Goal: Transaction & Acquisition: Purchase product/service

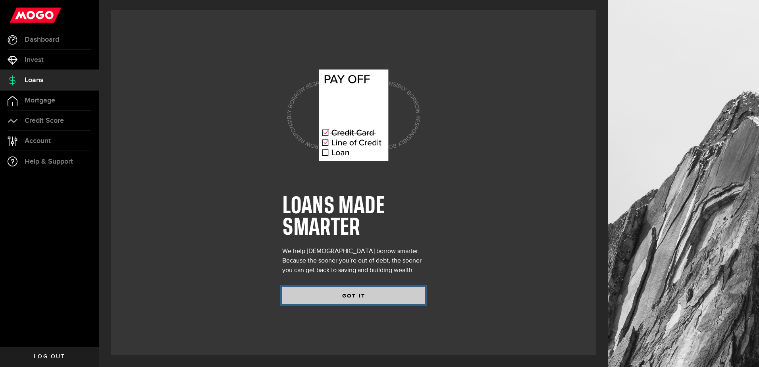
click at [342, 295] on button "GOT IT" at bounding box center [353, 295] width 143 height 17
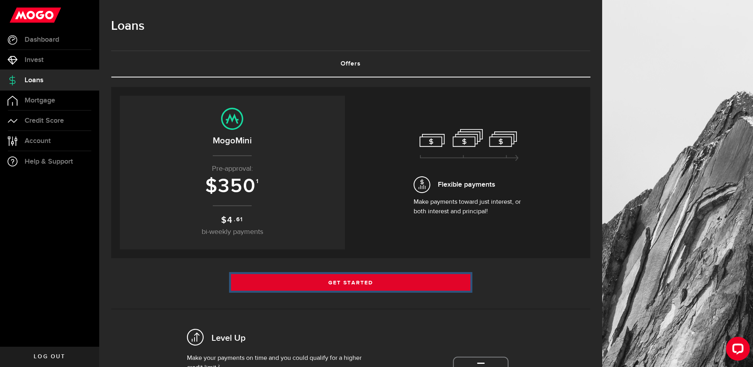
click at [364, 279] on link "Get Started" at bounding box center [351, 282] width 240 height 17
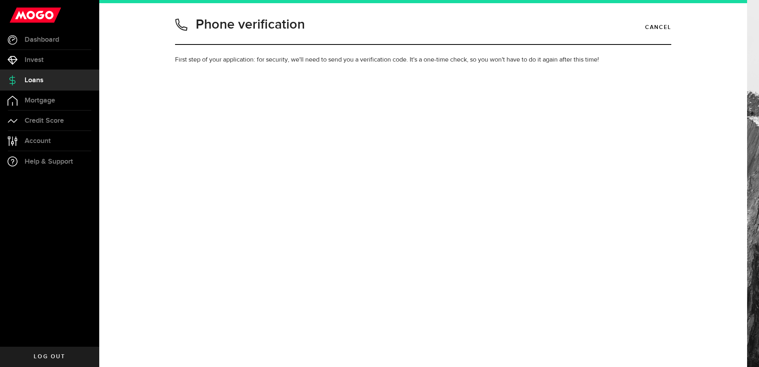
type input "2049811154"
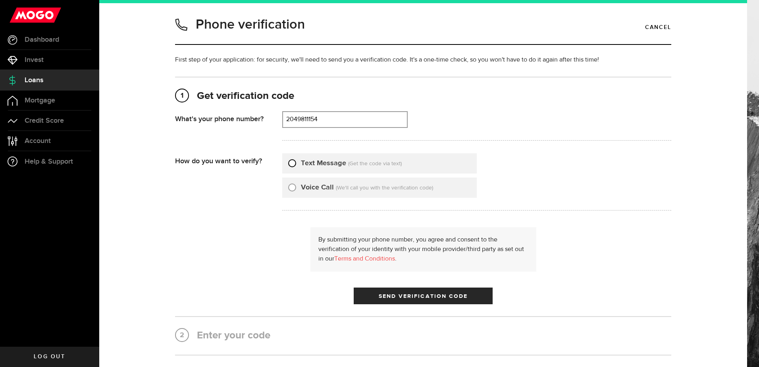
click at [291, 164] on input "Text Message" at bounding box center [292, 162] width 8 height 8
radio input "true"
click at [412, 297] on span "Send Verification Code" at bounding box center [423, 296] width 89 height 6
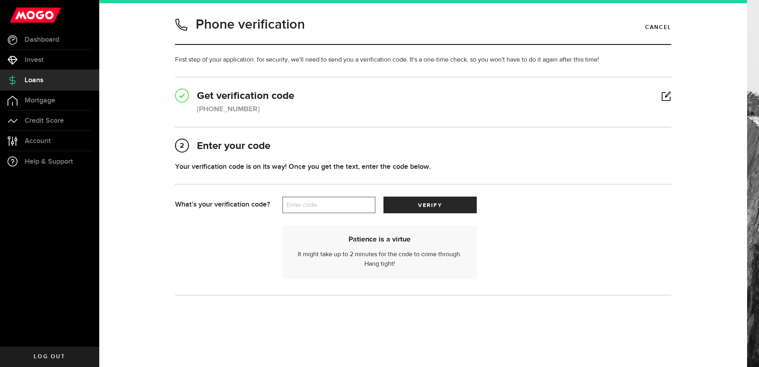
click at [336, 206] on label "Enter code" at bounding box center [328, 205] width 93 height 16
click at [336, 206] on input "Enter code" at bounding box center [328, 204] width 93 height 17
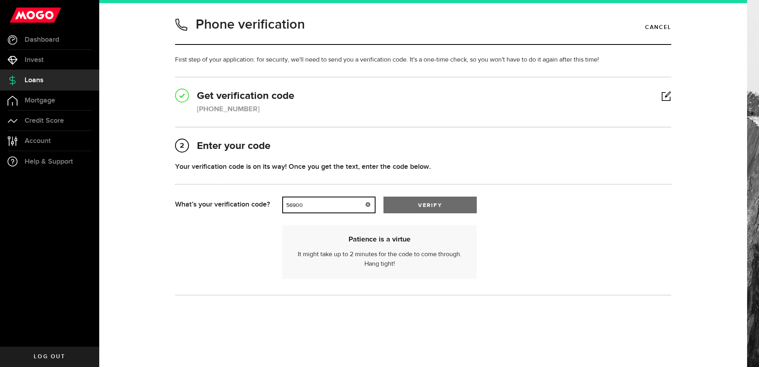
type input "56900"
drag, startPoint x: 421, startPoint y: 209, endPoint x: 416, endPoint y: 206, distance: 5.9
click at [420, 208] on button "verify" at bounding box center [429, 204] width 93 height 17
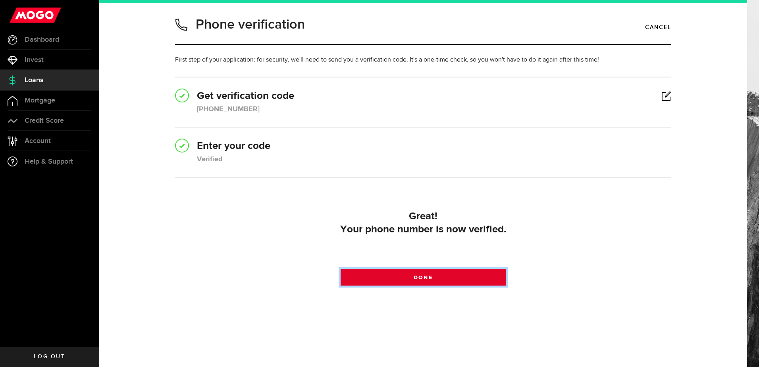
click at [420, 276] on span at bounding box center [423, 279] width 10 height 10
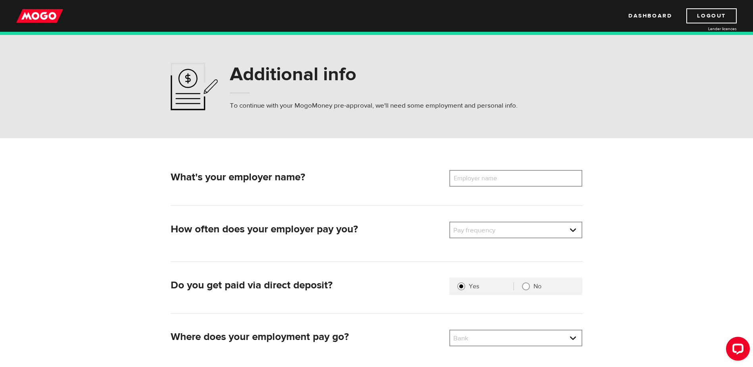
click at [479, 178] on label "Employer name" at bounding box center [481, 178] width 64 height 17
click at [479, 178] on input "Employer name" at bounding box center [515, 178] width 133 height 17
type input "Securitas Canada"
click at [571, 232] on link at bounding box center [515, 229] width 131 height 15
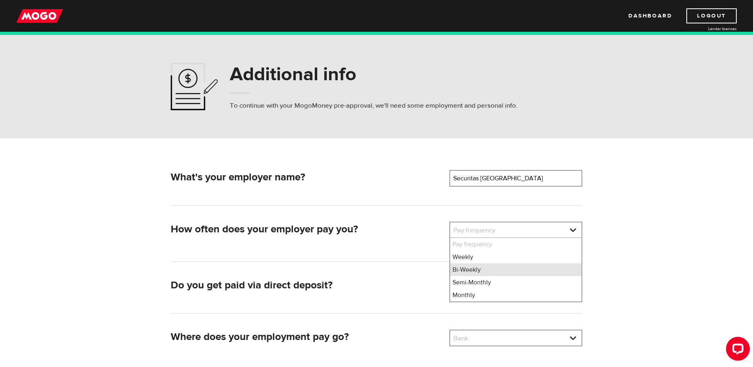
click at [526, 272] on li "Bi-Weekly" at bounding box center [515, 269] width 131 height 13
select select "2"
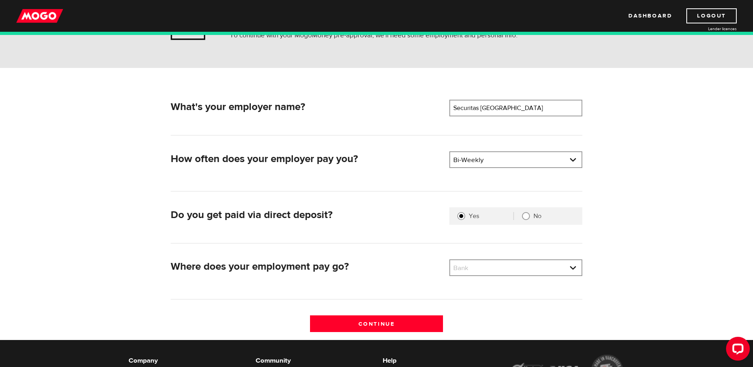
scroll to position [79, 0]
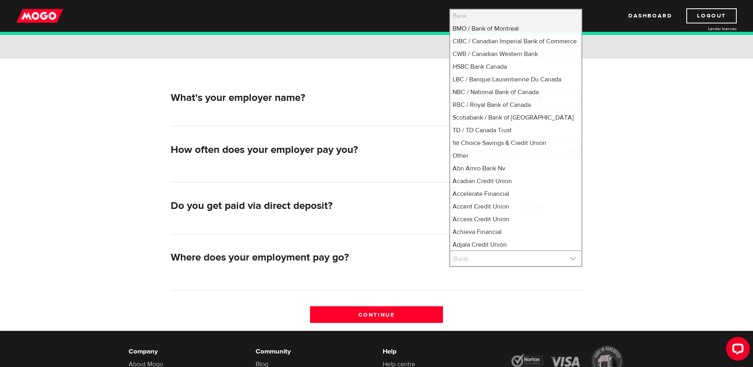
click at [561, 259] on link at bounding box center [515, 258] width 131 height 15
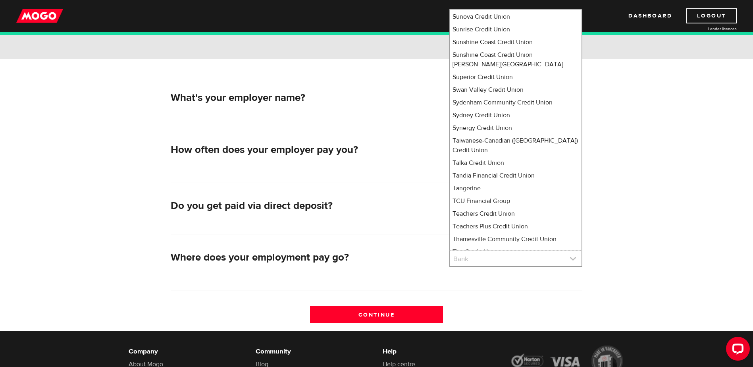
scroll to position [5891, 0]
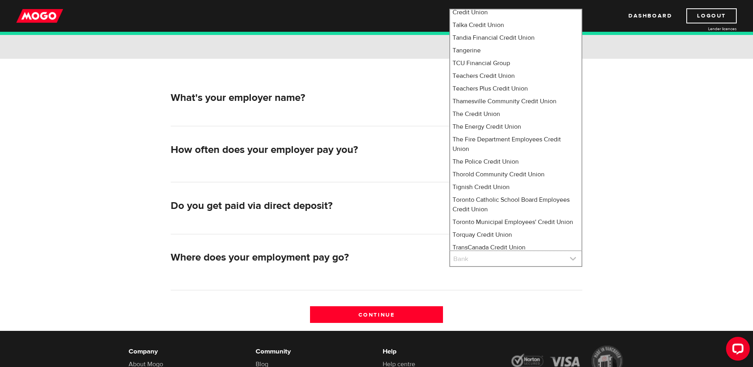
click at [563, 254] on link at bounding box center [515, 258] width 131 height 15
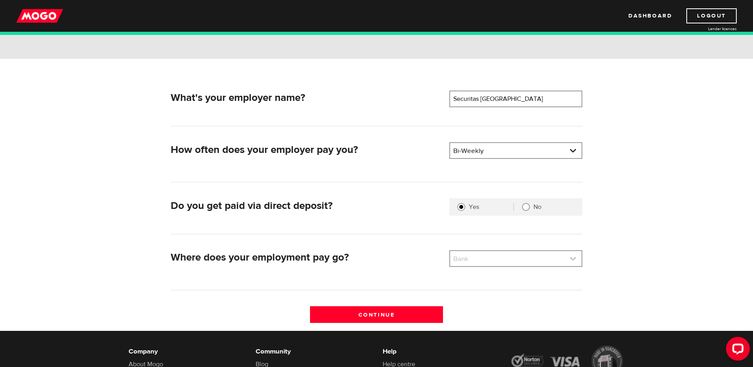
click at [551, 255] on link at bounding box center [515, 258] width 131 height 15
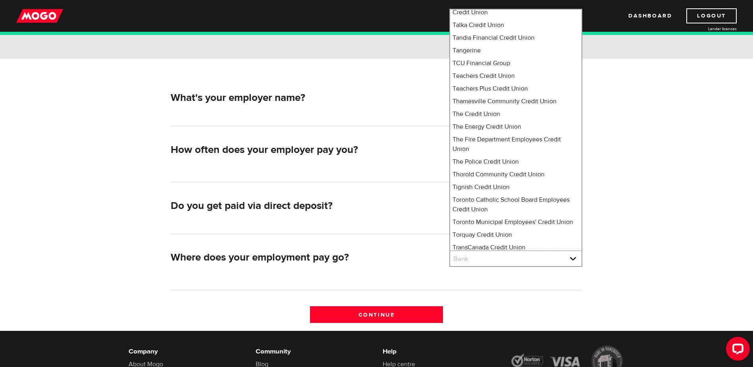
scroll to position [10, 0]
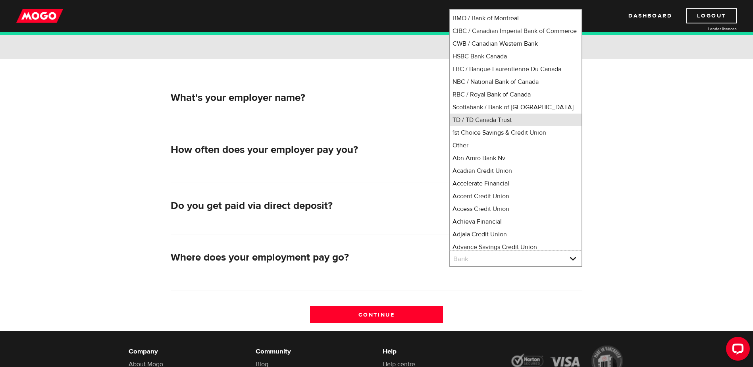
click at [482, 126] on li "TD / TD Canada Trust" at bounding box center [515, 120] width 131 height 13
select select "9"
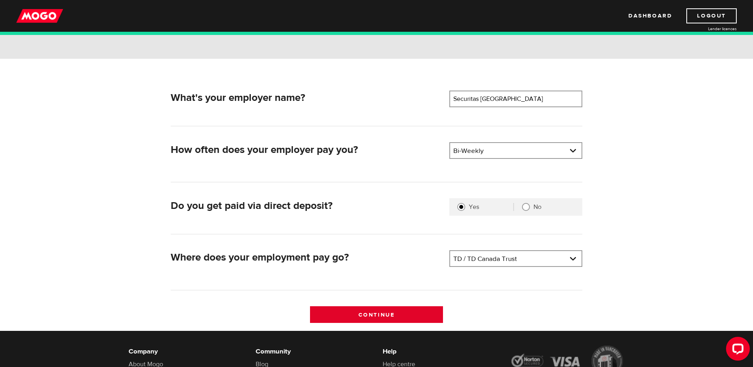
drag, startPoint x: 399, startPoint y: 312, endPoint x: 395, endPoint y: 316, distance: 5.6
click at [395, 316] on input "Continue" at bounding box center [376, 314] width 133 height 17
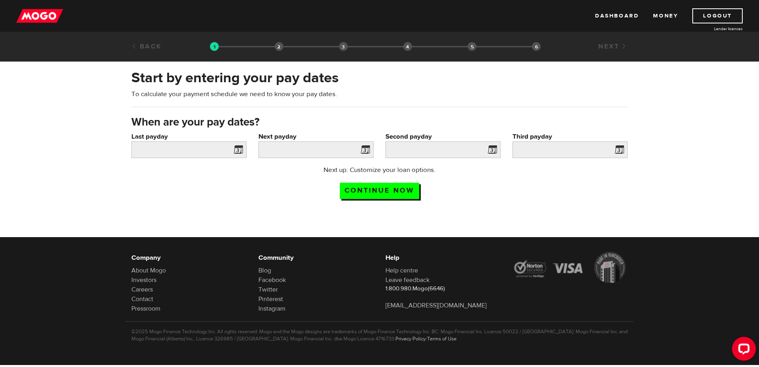
click at [239, 150] on span at bounding box center [237, 150] width 12 height 13
click at [239, 149] on span at bounding box center [237, 150] width 12 height 13
click at [208, 148] on input "Last payday" at bounding box center [188, 149] width 115 height 17
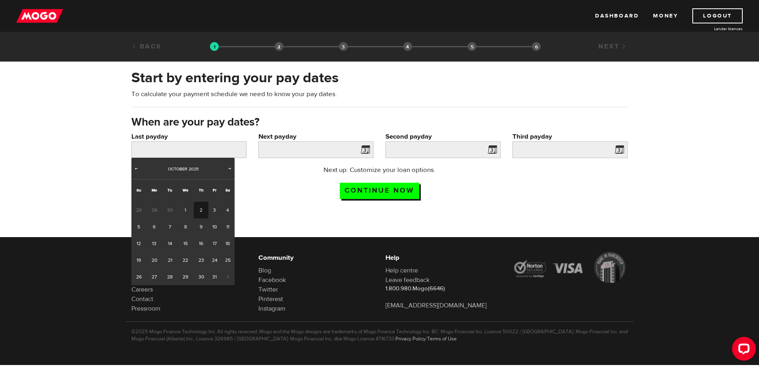
click at [202, 209] on link "2" at bounding box center [201, 210] width 15 height 17
type input "2025/10/02"
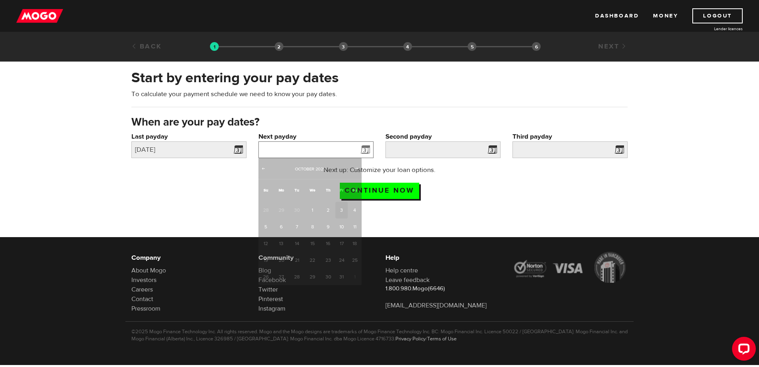
click at [343, 148] on input "Next payday" at bounding box center [315, 149] width 115 height 17
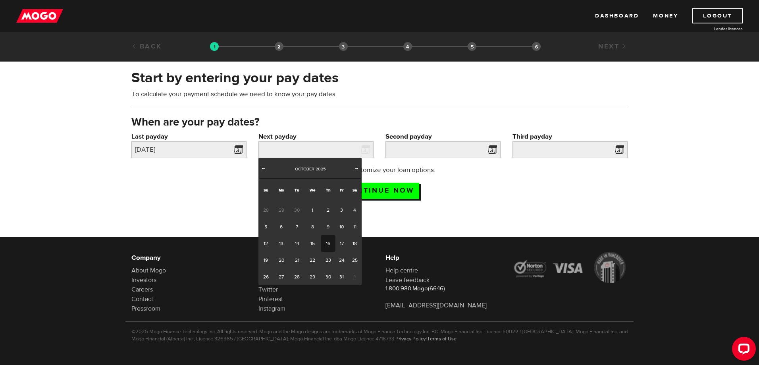
click at [328, 241] on link "16" at bounding box center [328, 243] width 15 height 17
type input "2025/10/16"
type input "2025/10/30"
type input "2025/11/13"
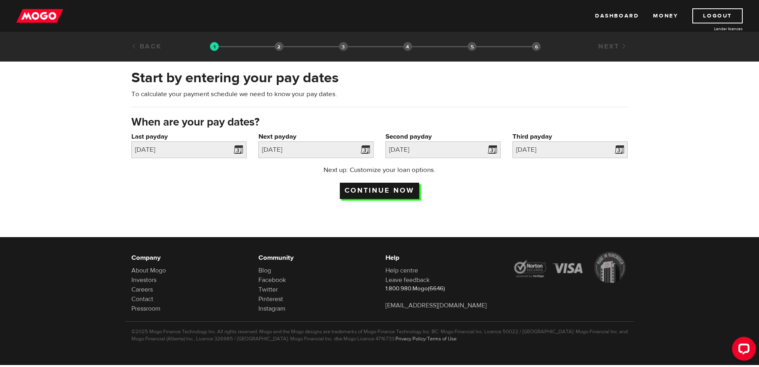
click at [383, 188] on input "Continue now" at bounding box center [379, 191] width 79 height 16
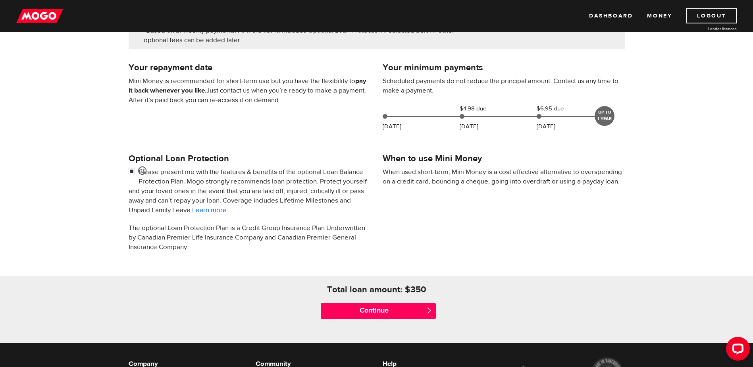
scroll to position [159, 0]
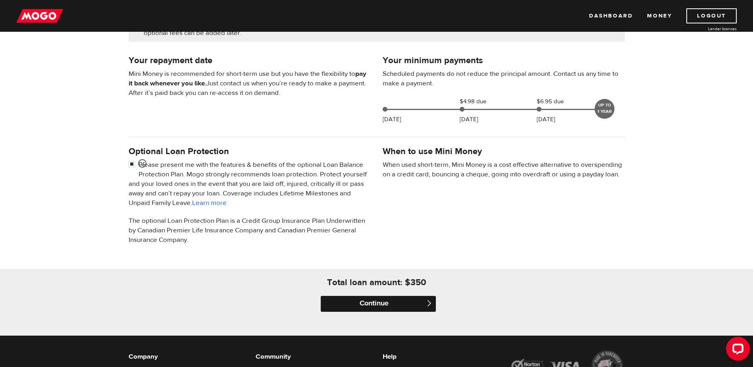
click at [371, 307] on input "Continue" at bounding box center [378, 304] width 115 height 16
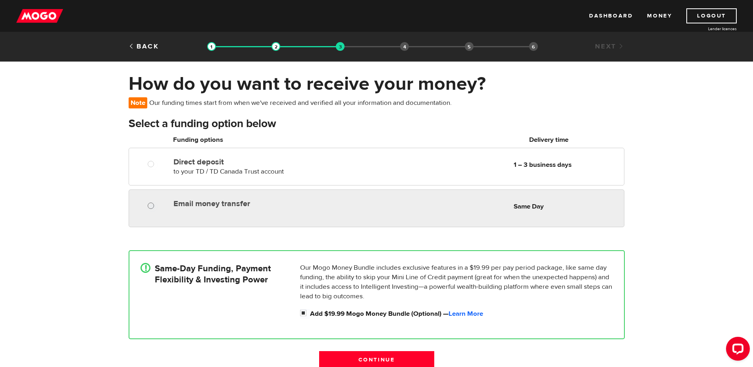
radio input "true"
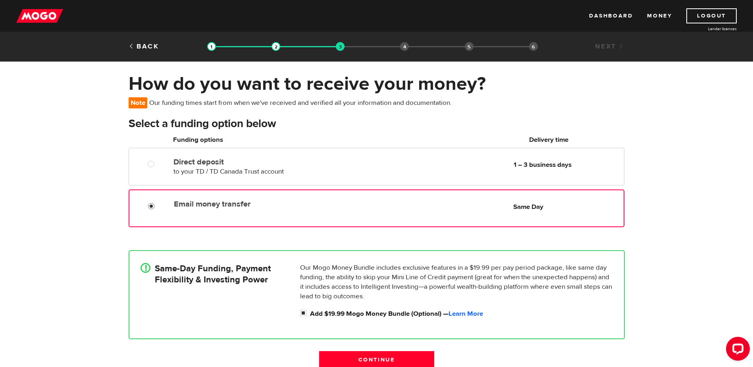
click at [151, 203] on input "Email money transfer" at bounding box center [153, 207] width 10 height 10
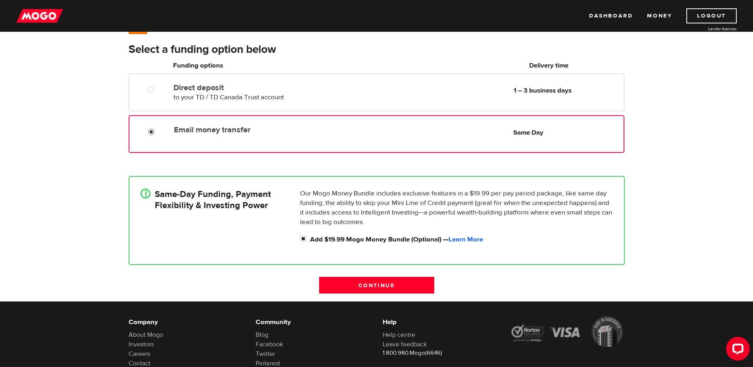
scroll to position [79, 0]
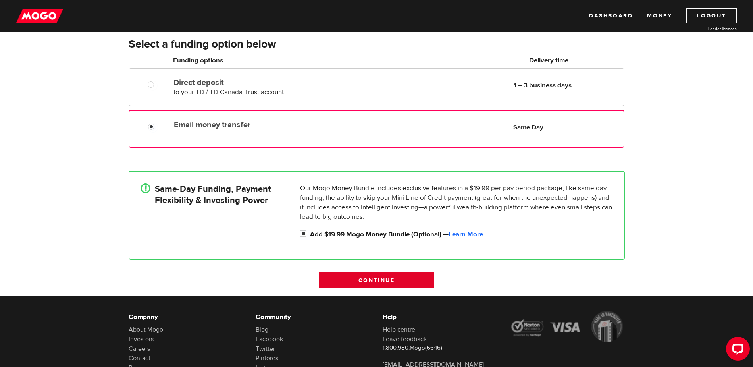
click at [412, 281] on input "Continue" at bounding box center [376, 279] width 115 height 17
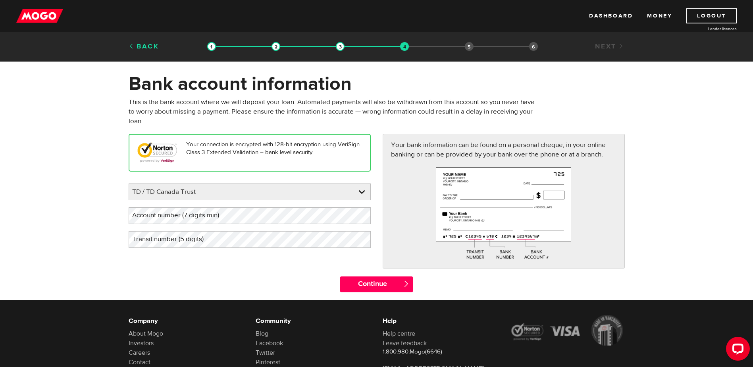
click at [139, 46] on link "Back" at bounding box center [144, 46] width 31 height 9
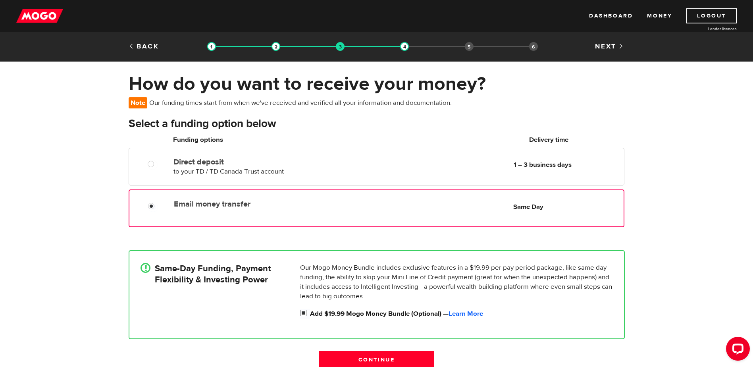
click at [304, 312] on input "Add $19.99 Mogo Money Bundle (Optional) — Learn More" at bounding box center [305, 314] width 10 height 10
checkbox input "false"
radio input "false"
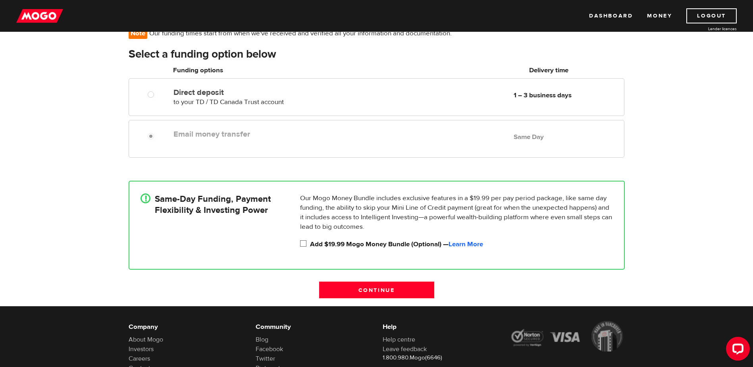
scroll to position [79, 0]
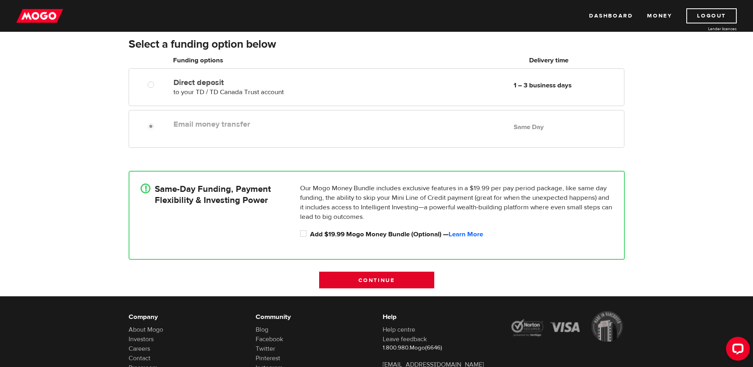
click at [385, 280] on input "Continue" at bounding box center [376, 279] width 115 height 17
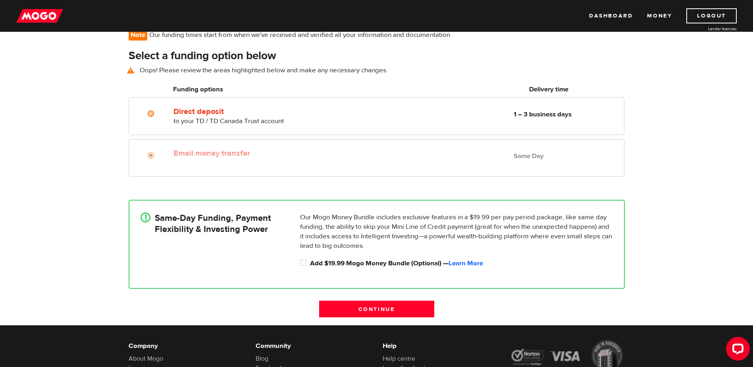
scroll to position [58, 0]
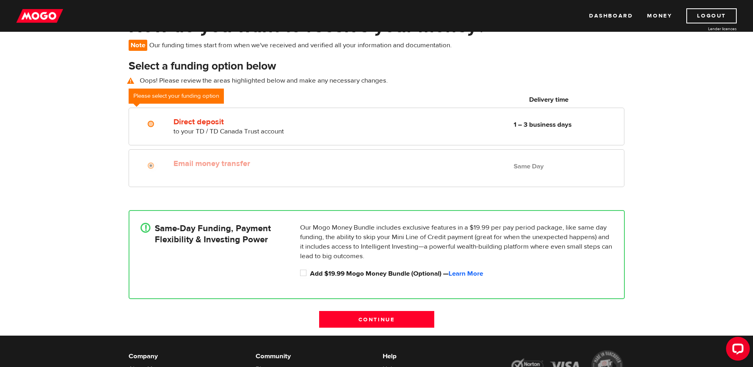
click at [374, 177] on div "Email money transfer Delivery in Same Day Same Day" at bounding box center [376, 168] width 495 height 38
click at [302, 273] on input "Add $19.99 Mogo Money Bundle (Optional) — Learn More" at bounding box center [305, 274] width 10 height 10
checkbox input "true"
click at [470, 274] on link "Learn More" at bounding box center [466, 273] width 35 height 9
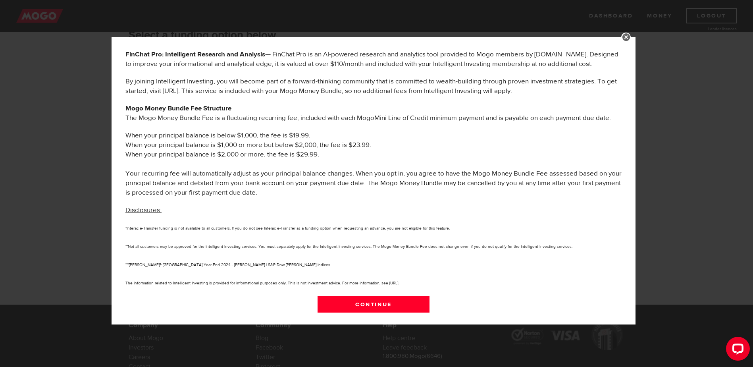
scroll to position [137, 0]
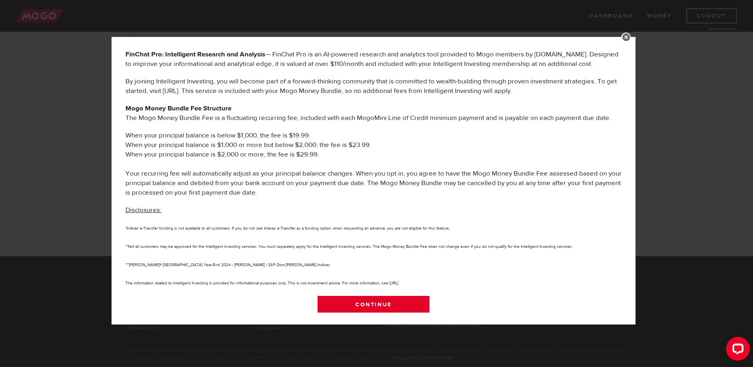
click at [382, 300] on link "Continue" at bounding box center [374, 304] width 112 height 17
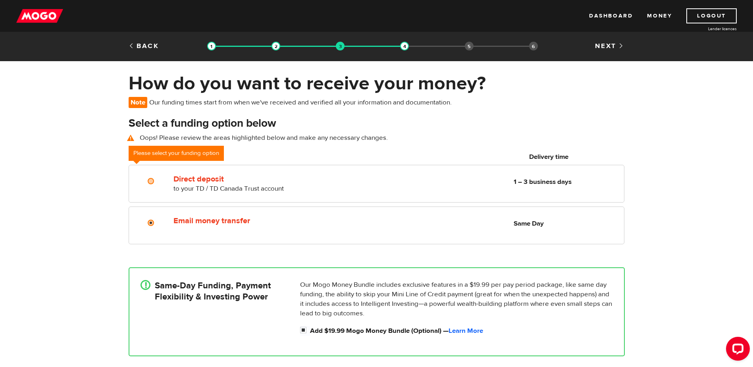
scroll to position [0, 0]
click at [698, 15] on link "Logout" at bounding box center [711, 15] width 50 height 15
